Goal: Task Accomplishment & Management: Complete application form

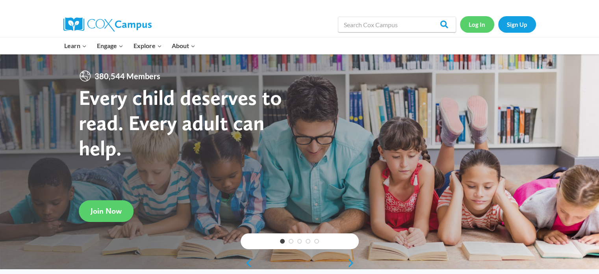
click at [479, 26] on link "Log In" at bounding box center [477, 24] width 34 height 16
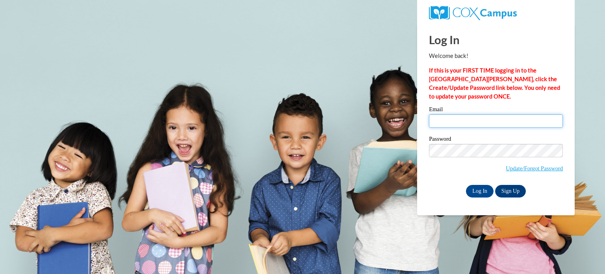
click at [481, 119] on input "Email" at bounding box center [496, 120] width 134 height 13
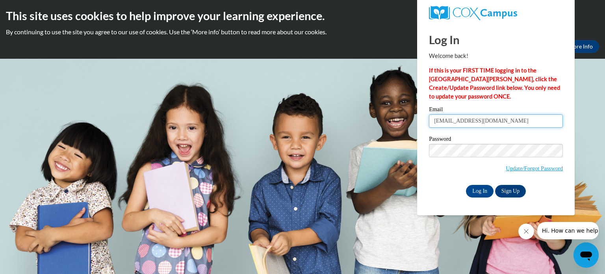
type input "coachderb73@gmail.com"
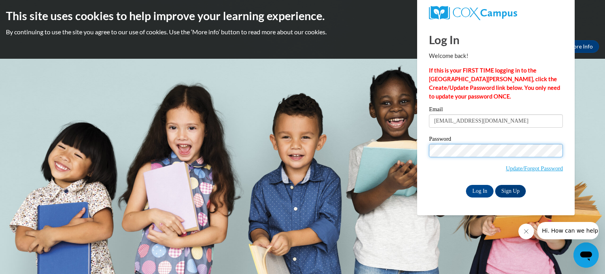
click at [466, 185] on input "Log In" at bounding box center [480, 191] width 28 height 13
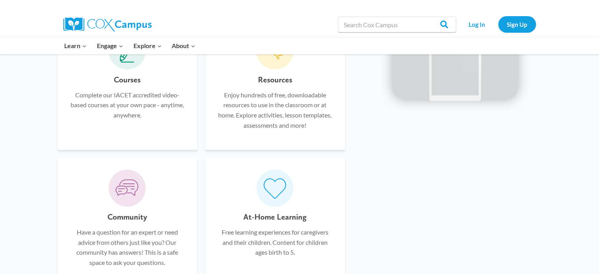
scroll to position [506, 0]
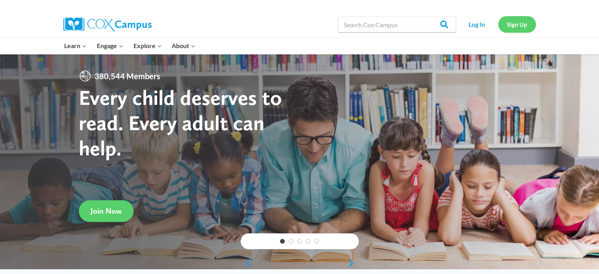
click at [528, 25] on link "Sign Up" at bounding box center [517, 24] width 38 height 16
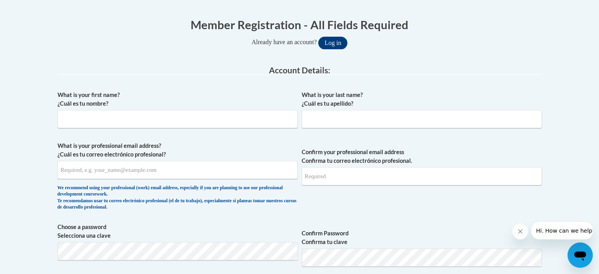
scroll to position [142, 0]
